Goal: Register for event/course

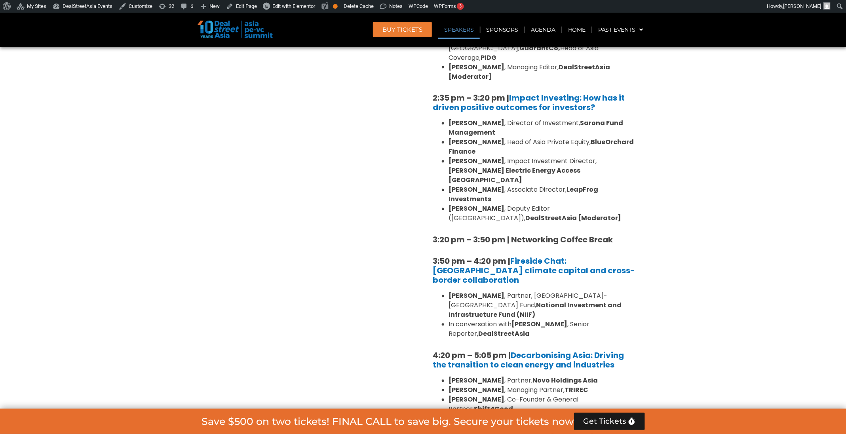
scroll to position [752, 0]
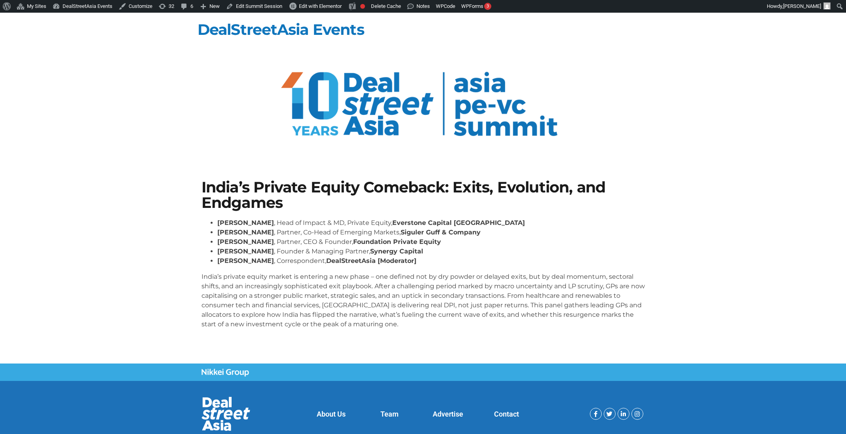
click at [252, 7] on link "Edit Summit Session" at bounding box center [254, 6] width 63 height 13
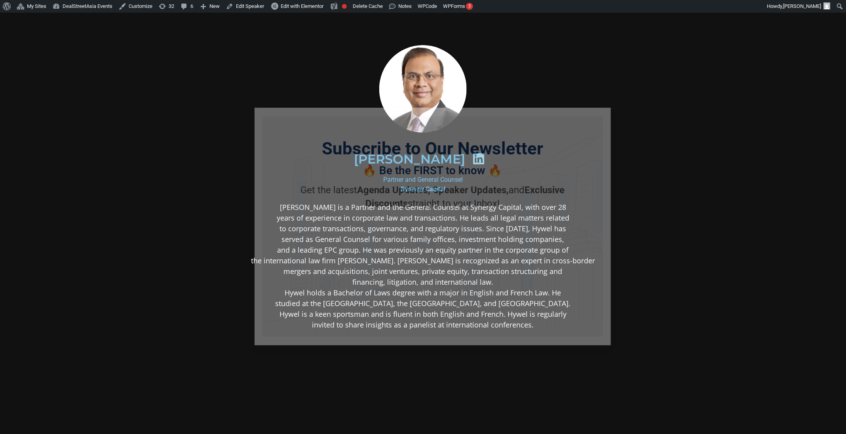
click at [597, 116] on icon "Close" at bounding box center [600, 117] width 7 height 7
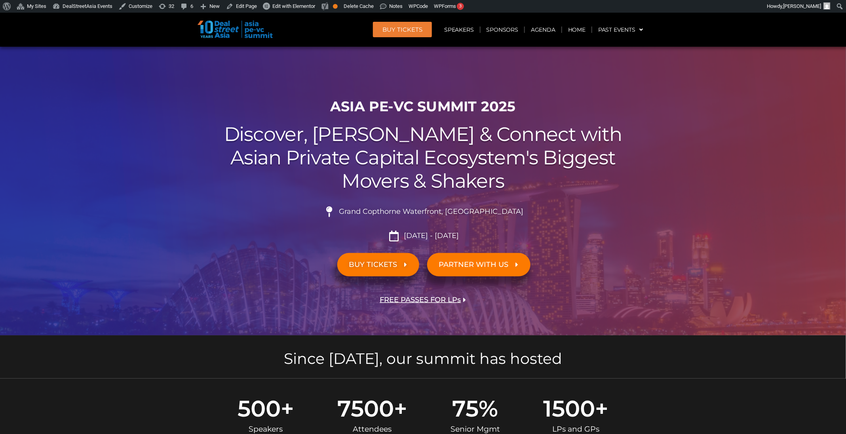
click at [544, 40] on header "BUY Tickets Speakers Sponsors Agenda Home Past Events JKT 2025 SG 2024 JKT 2024…" at bounding box center [423, 30] width 847 height 34
click at [544, 34] on link "Agenda" at bounding box center [543, 30] width 36 height 18
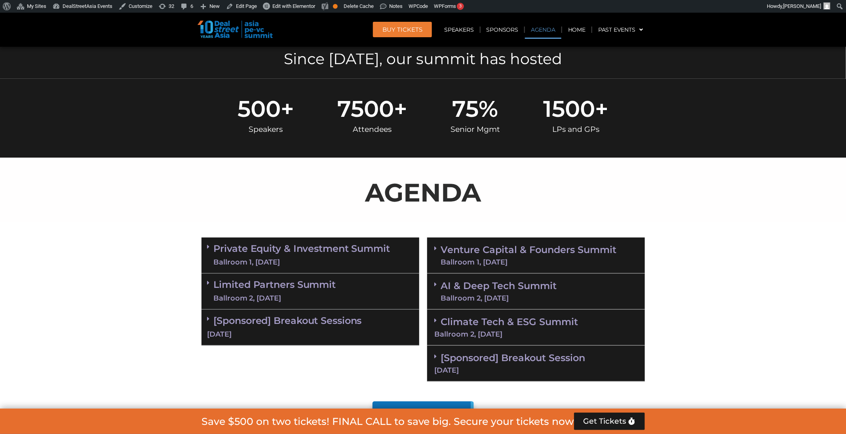
scroll to position [414, 0]
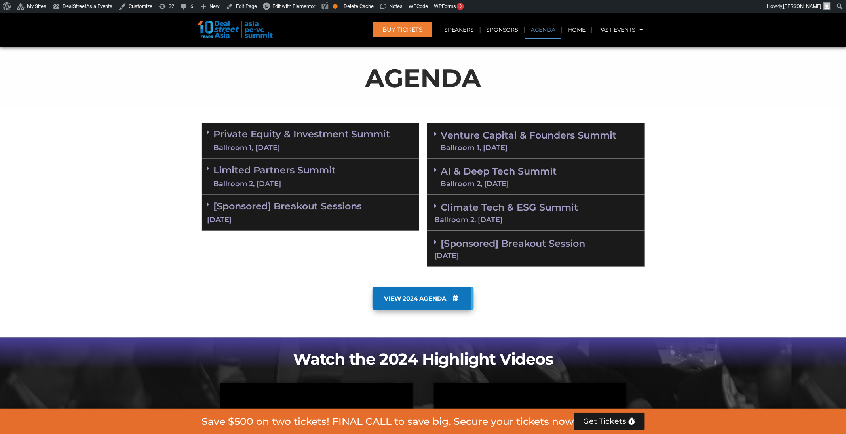
click at [534, 143] on link "Venture Capital & Founders​ Summit Ballroom 1, 11 Sept" at bounding box center [529, 141] width 176 height 21
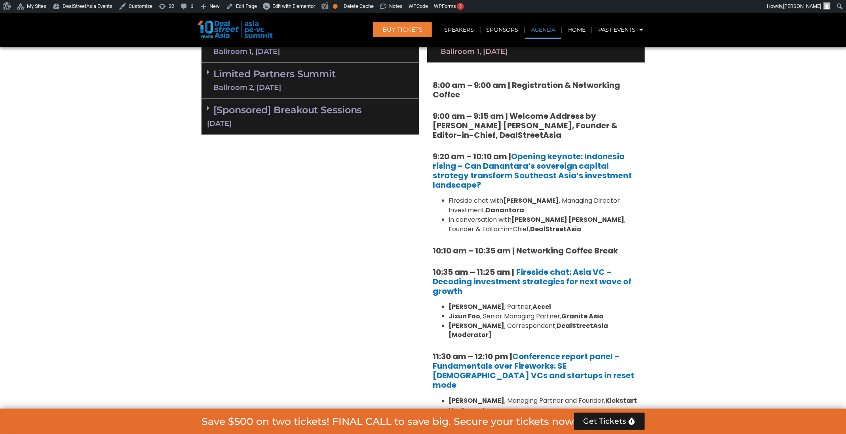
scroll to position [511, 0]
click at [303, 53] on div "Ballroom 1, [DATE]" at bounding box center [302, 51] width 177 height 10
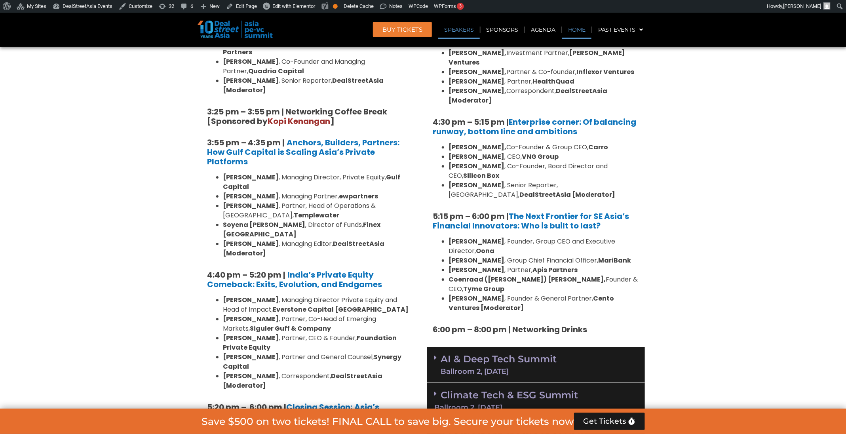
scroll to position [596, 0]
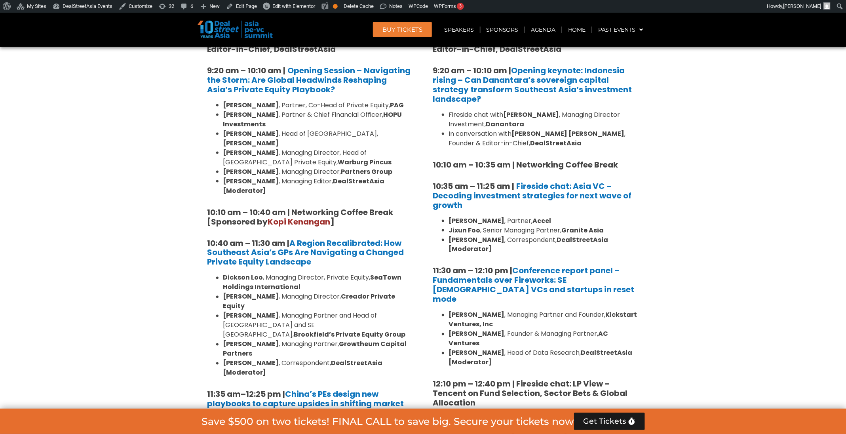
click at [343, 273] on li "Dickson Loo , Managing Director, Private Equity, SeaTown Holdings International" at bounding box center [318, 282] width 190 height 19
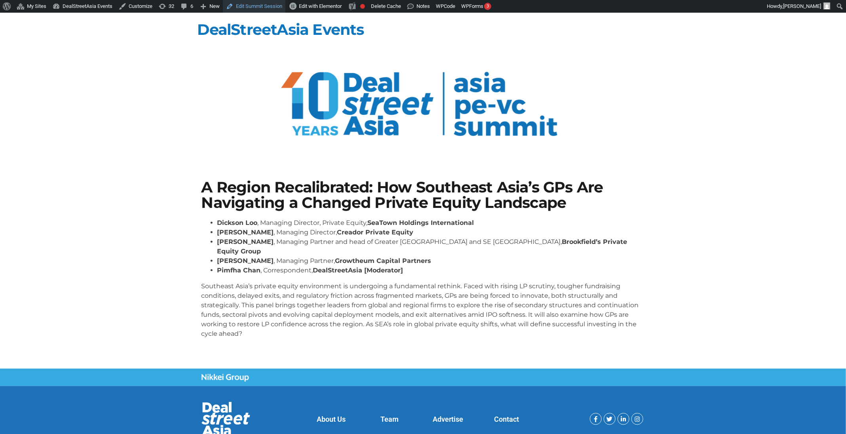
click at [270, 2] on link "Edit Summit Session" at bounding box center [254, 6] width 63 height 13
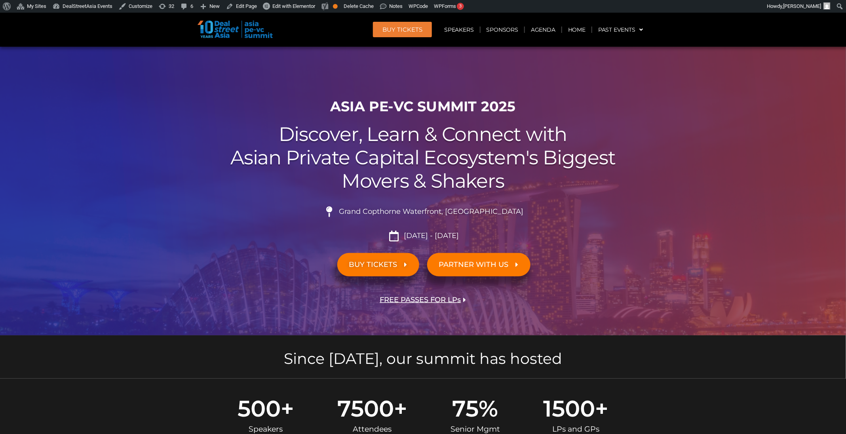
click at [419, 32] on span "BUY Tickets" at bounding box center [403, 30] width 40 height 6
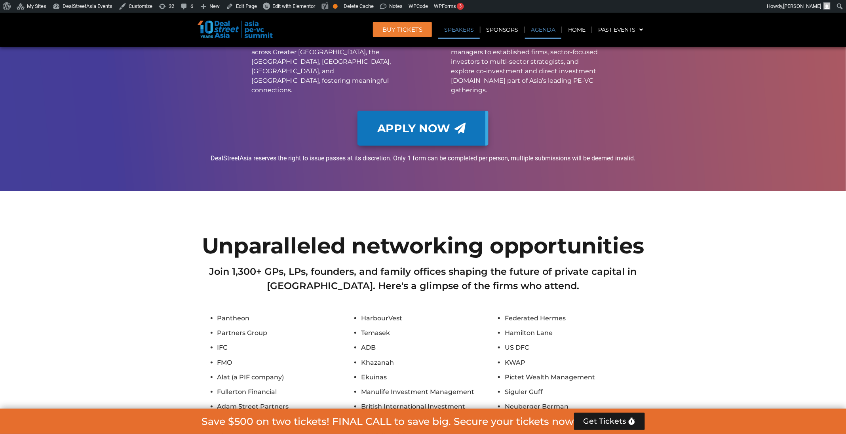
click at [531, 29] on link "Agenda" at bounding box center [543, 30] width 36 height 18
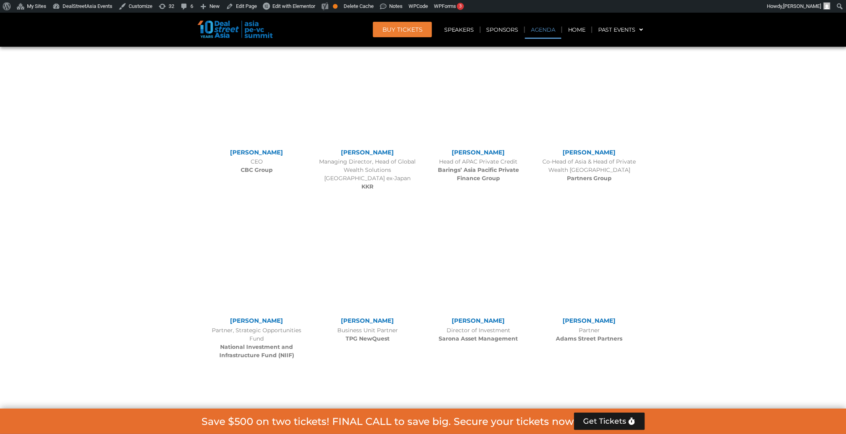
scroll to position [414, 0]
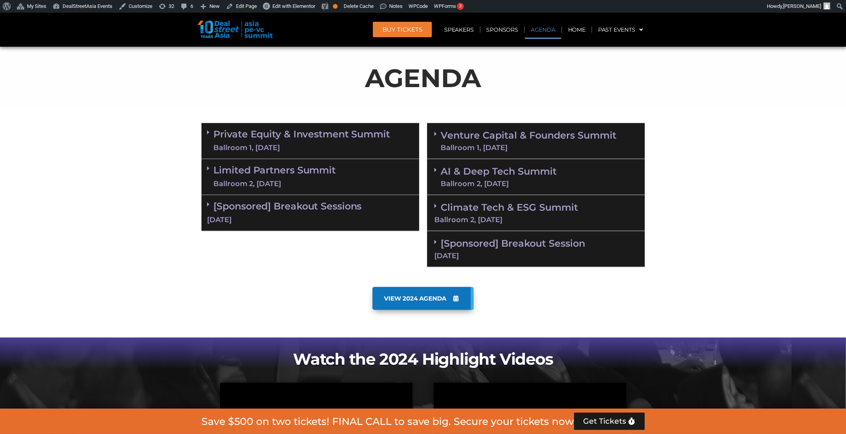
click at [320, 126] on div "Private Equity & Investment Summit Ballroom 1, [DATE]" at bounding box center [311, 141] width 218 height 36
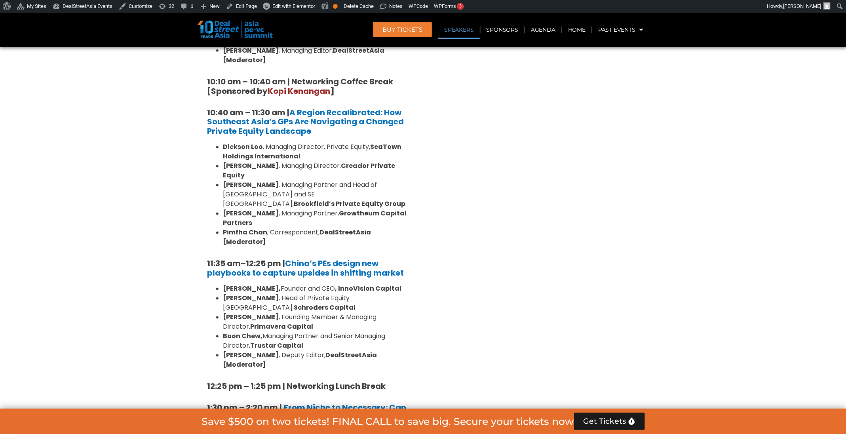
scroll to position [727, 0]
